Goal: Information Seeking & Learning: Learn about a topic

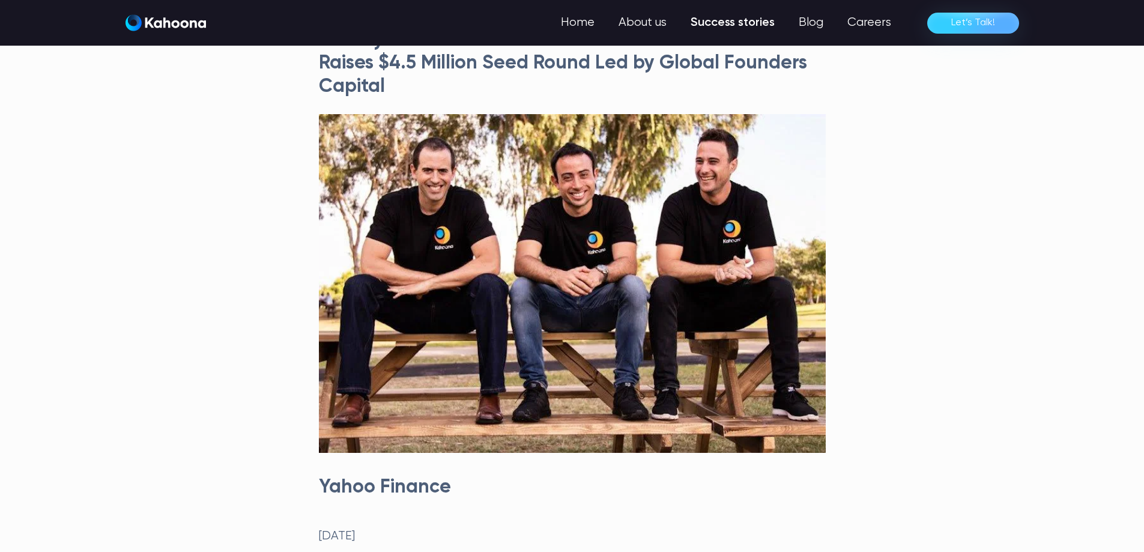
click at [732, 22] on link "Success stories" at bounding box center [733, 23] width 108 height 24
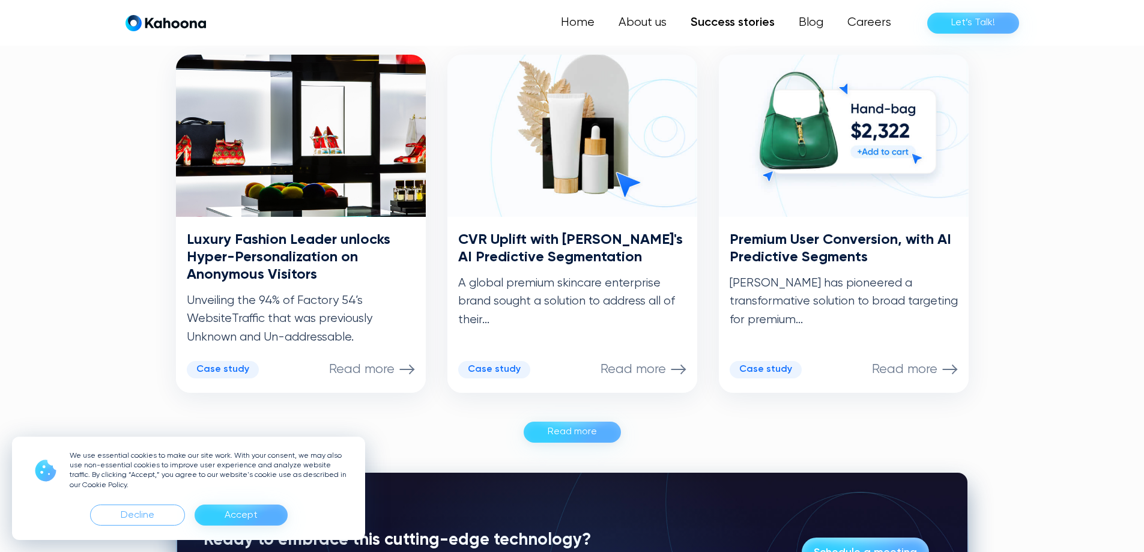
scroll to position [605, 0]
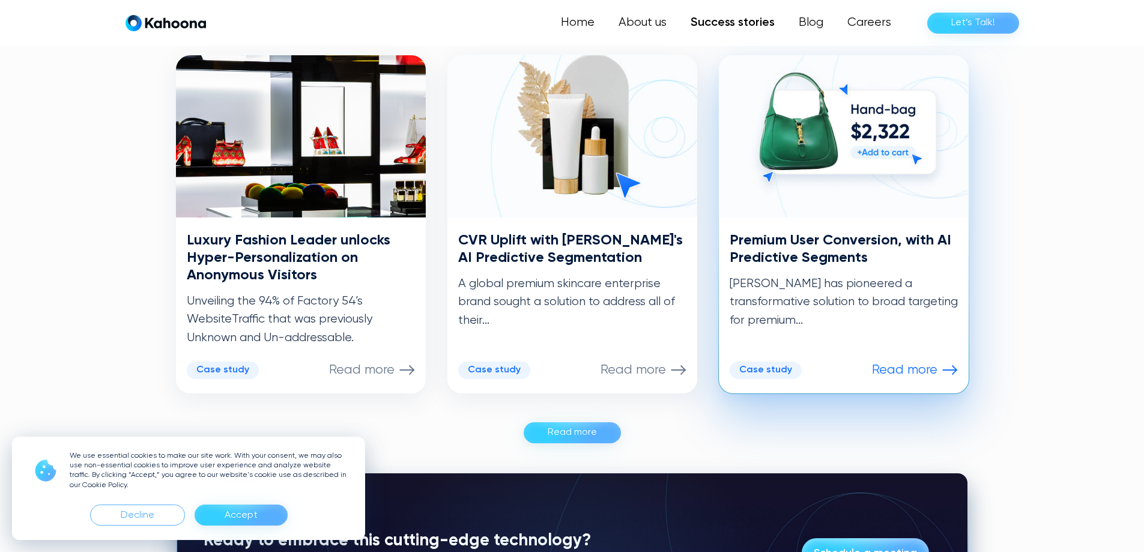
click at [888, 370] on p "Read more" at bounding box center [904, 370] width 65 height 16
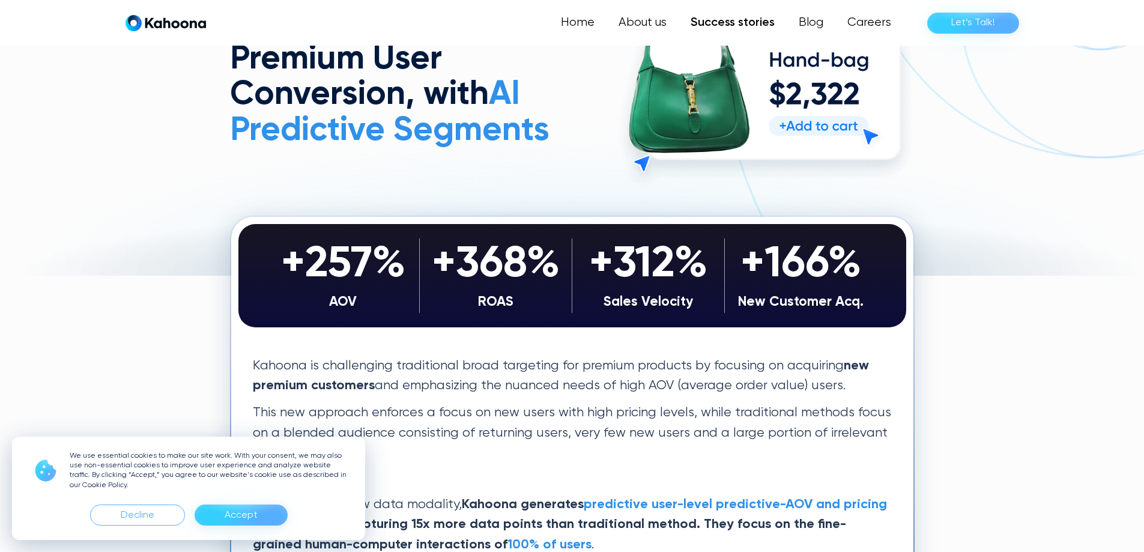
scroll to position [121, 0]
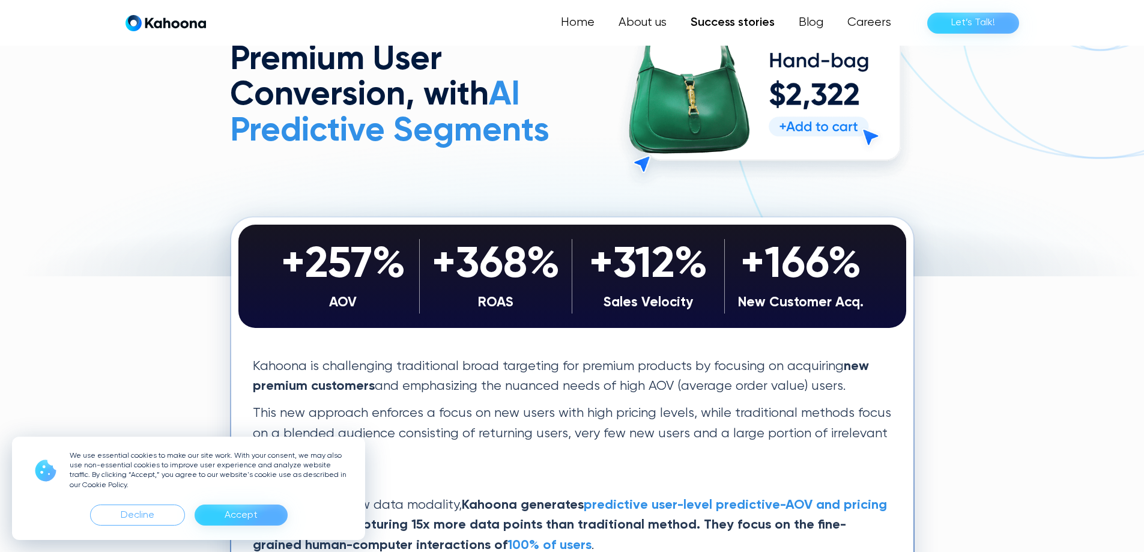
click at [276, 514] on div "Accept" at bounding box center [241, 514] width 93 height 21
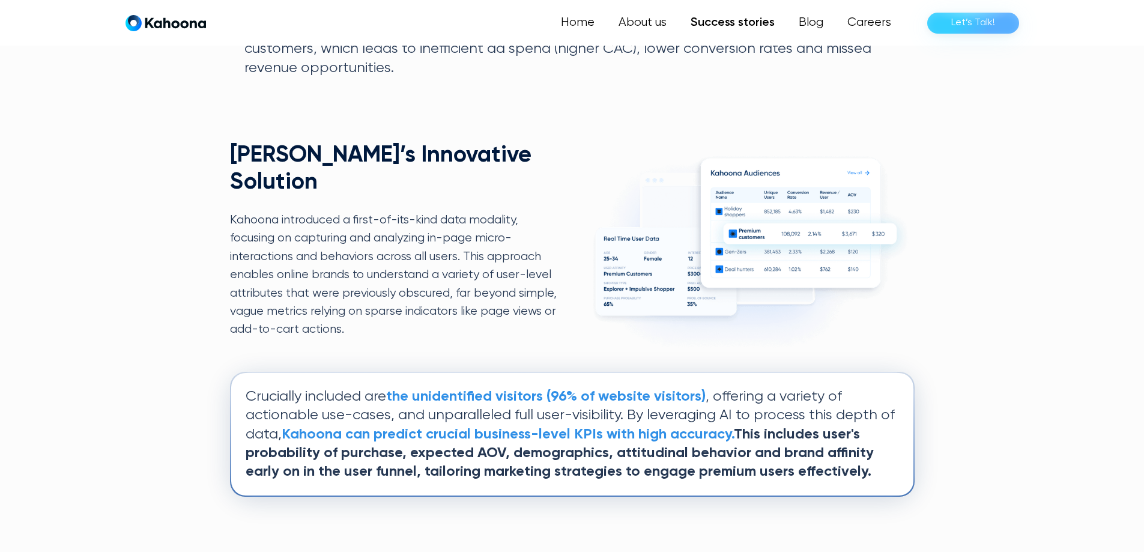
scroll to position [1089, 0]
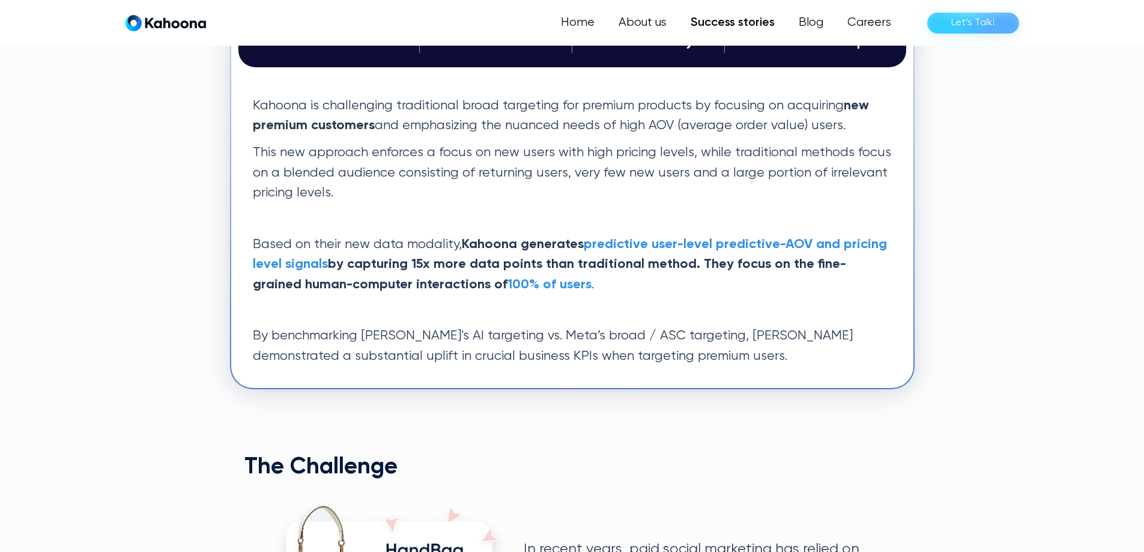
scroll to position [0, 0]
